Goal: Navigation & Orientation: Find specific page/section

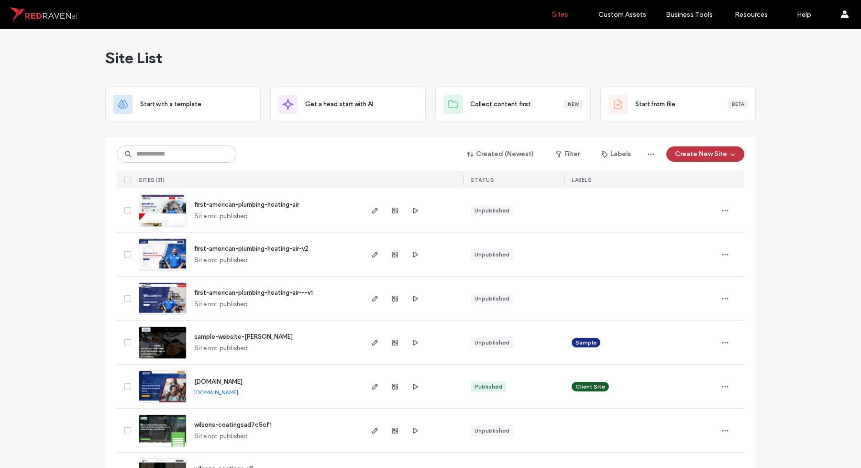
click at [411, 252] on icon "button" at bounding box center [415, 255] width 8 height 8
click at [369, 254] on span "button" at bounding box center [374, 254] width 11 height 11
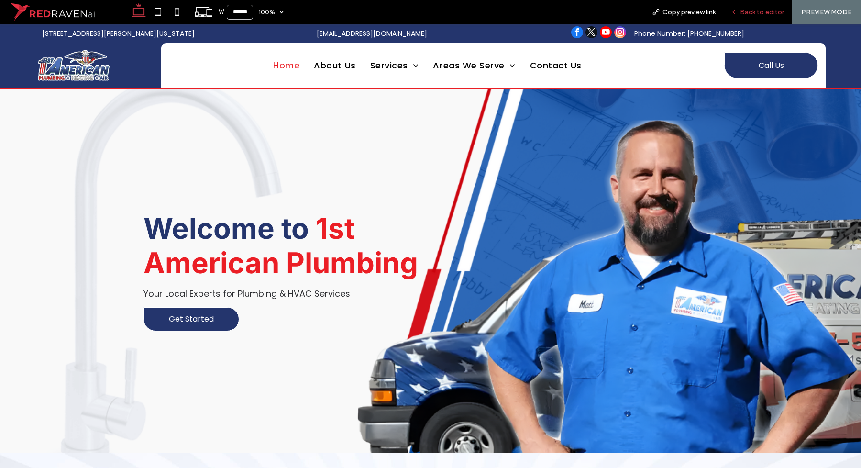
click at [753, 12] on span "Back to editor" at bounding box center [762, 12] width 44 height 8
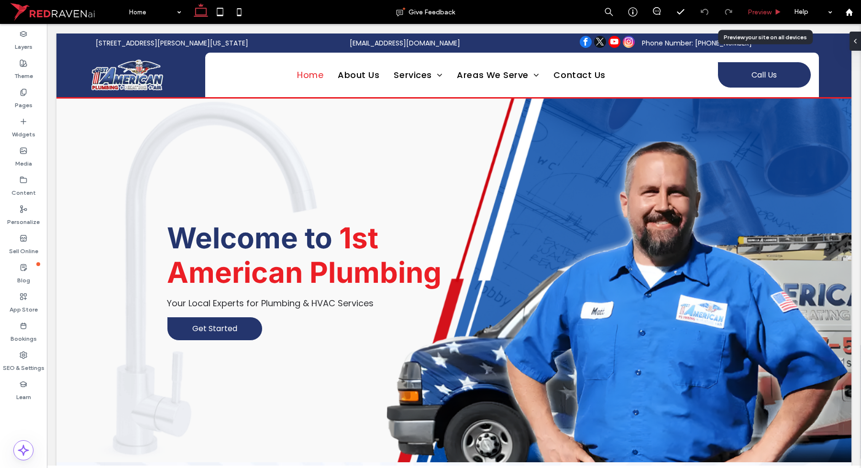
click at [760, 17] on div "Preview" at bounding box center [764, 12] width 49 height 24
click at [753, 12] on span "Preview" at bounding box center [759, 12] width 24 height 8
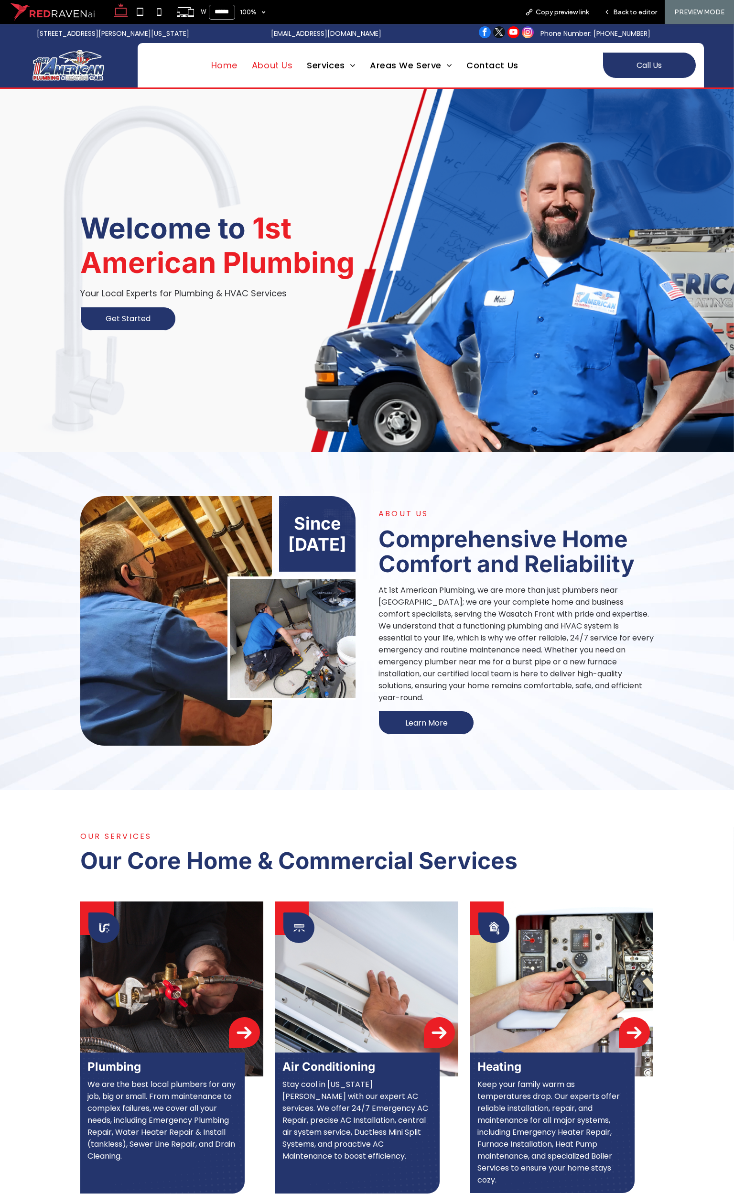
click at [252, 68] on span "About Us" at bounding box center [272, 65] width 41 height 13
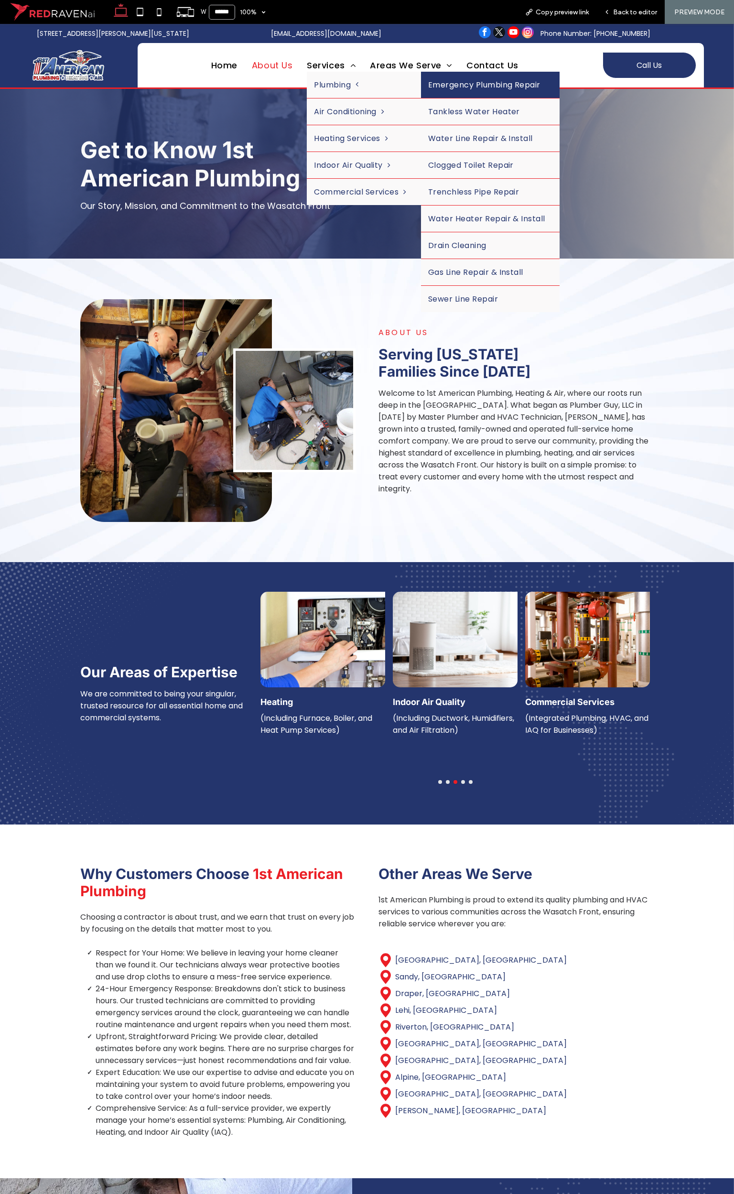
click at [447, 97] on link "Emergency Plumbing Repair" at bounding box center [490, 85] width 139 height 26
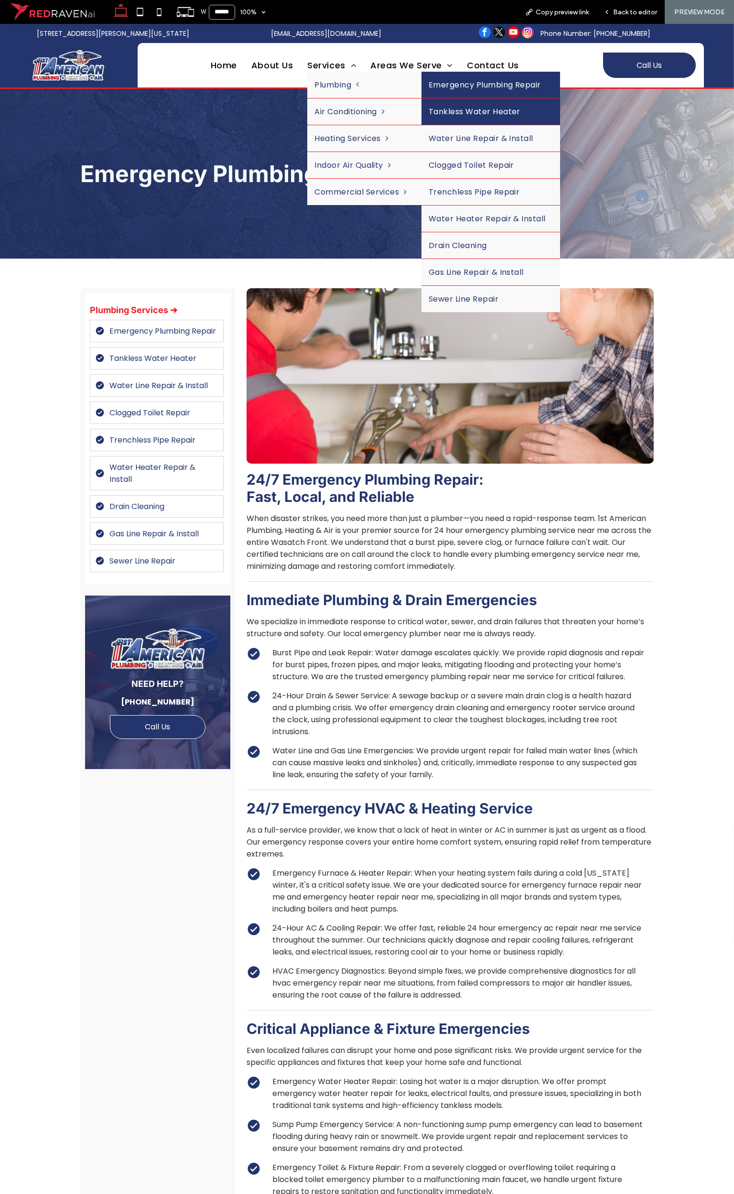
click at [481, 119] on link "Tankless Water Heater" at bounding box center [491, 111] width 139 height 26
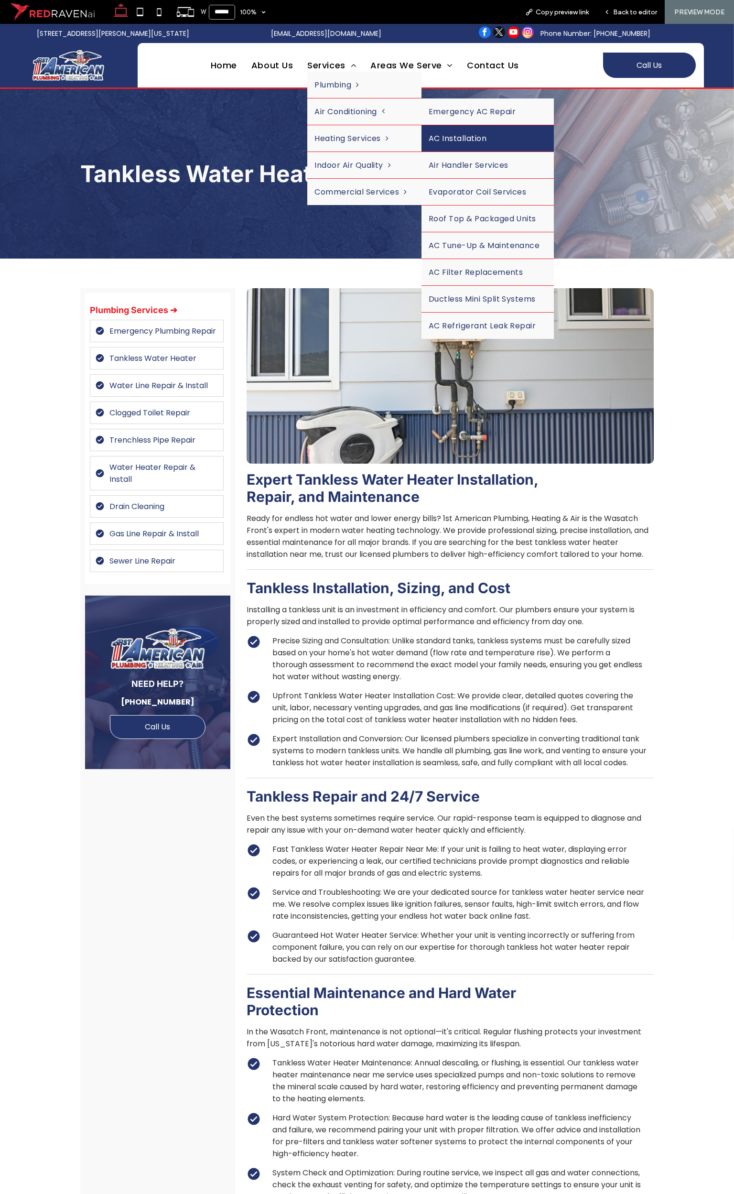
click at [450, 143] on link "AC Installation" at bounding box center [488, 138] width 133 height 26
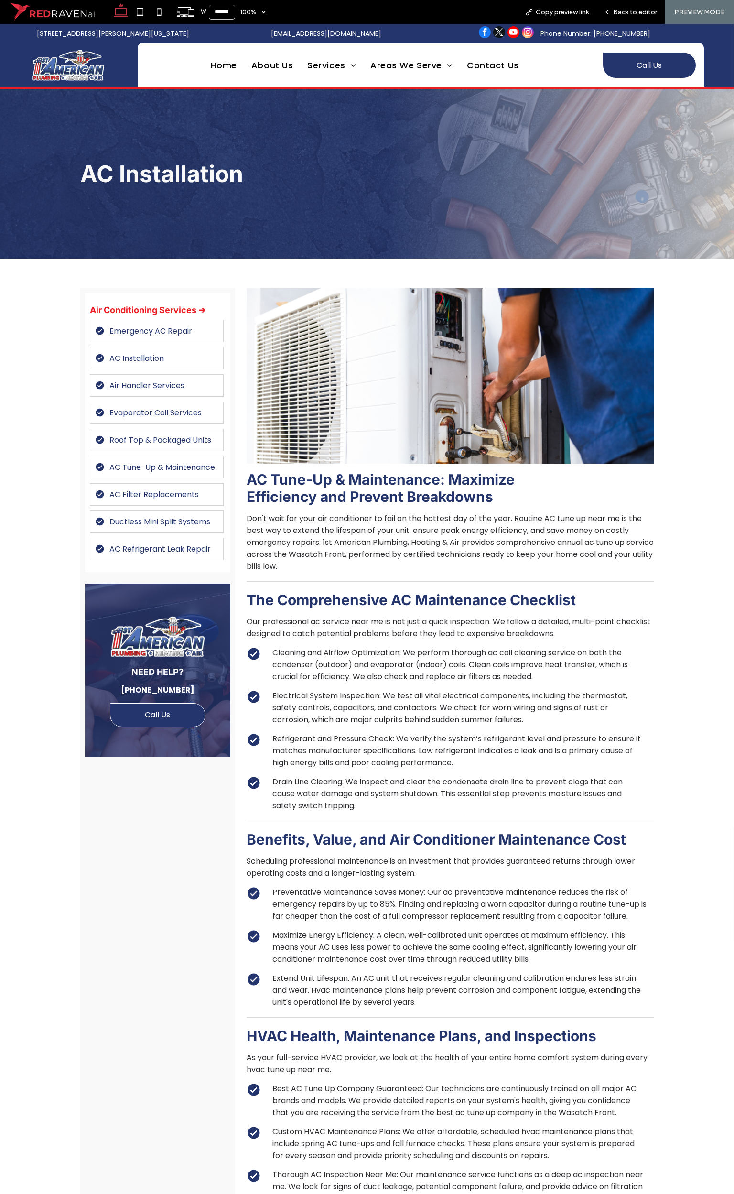
click at [128, 351] on div "Air Conditioning Services ➔ Emergency AC Repair AC Installation Air Handler Ser…" at bounding box center [157, 432] width 145 height 279
click at [129, 356] on link "AC Installation" at bounding box center [157, 358] width 134 height 22
